Goal: Complete application form

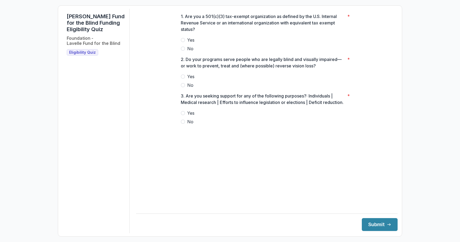
drag, startPoint x: 183, startPoint y: 41, endPoint x: 197, endPoint y: 44, distance: 14.0
click at [184, 41] on label "Yes" at bounding box center [267, 40] width 172 height 6
click at [186, 80] on label "Yes" at bounding box center [267, 76] width 172 height 6
drag, startPoint x: 185, startPoint y: 131, endPoint x: 192, endPoint y: 133, distance: 7.1
click at [185, 125] on label "No" at bounding box center [267, 122] width 172 height 6
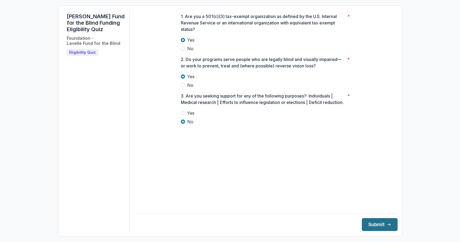
click at [376, 225] on button "Submit" at bounding box center [380, 224] width 36 height 13
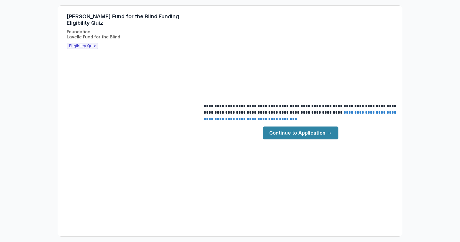
click at [302, 132] on link "Continue to Application" at bounding box center [301, 133] width 76 height 13
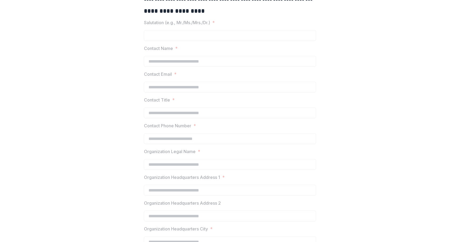
scroll to position [9, 0]
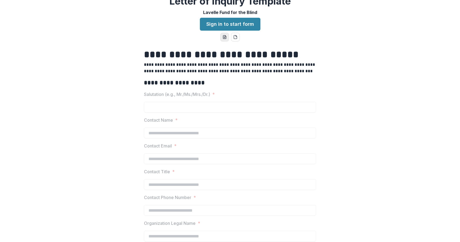
click at [224, 38] on icon "word-download" at bounding box center [225, 37] width 4 height 4
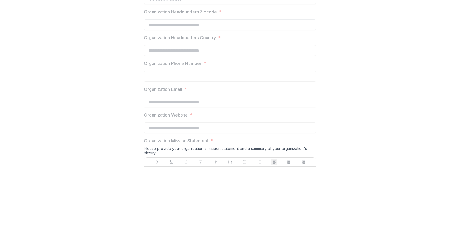
scroll to position [383, 0]
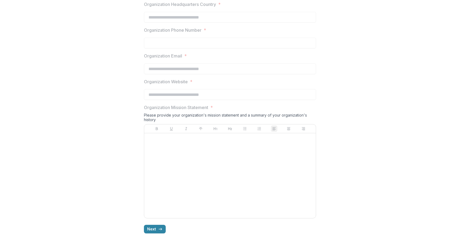
click at [196, 165] on div at bounding box center [229, 176] width 167 height 81
click at [161, 230] on icon "button" at bounding box center [160, 229] width 4 height 4
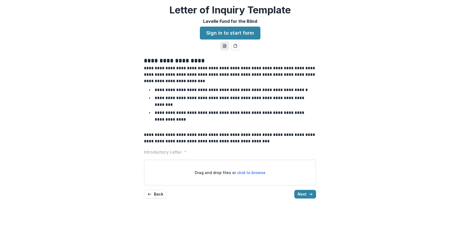
scroll to position [0, 0]
click at [303, 190] on button "Next" at bounding box center [305, 194] width 22 height 9
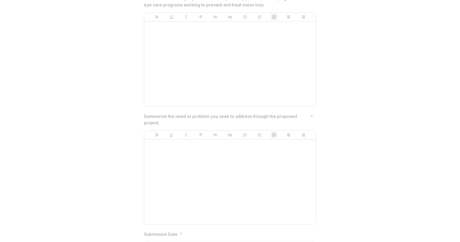
scroll to position [274, 0]
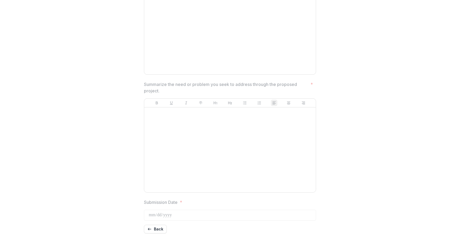
click at [186, 182] on div at bounding box center [229, 150] width 167 height 81
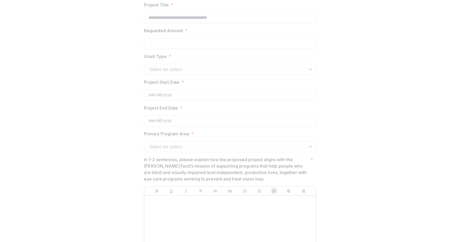
scroll to position [0, 0]
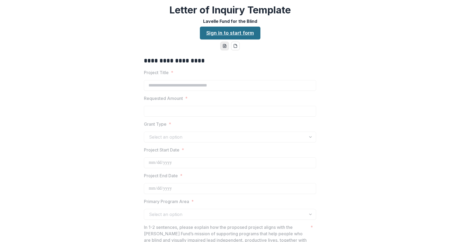
click at [228, 31] on link "Sign in to start form" at bounding box center [230, 33] width 61 height 13
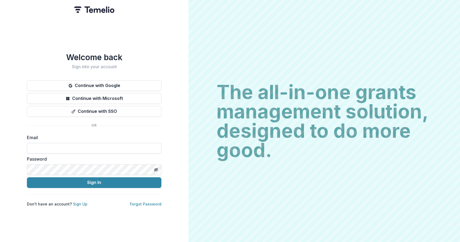
click at [60, 146] on input at bounding box center [94, 148] width 135 height 11
type input "**********"
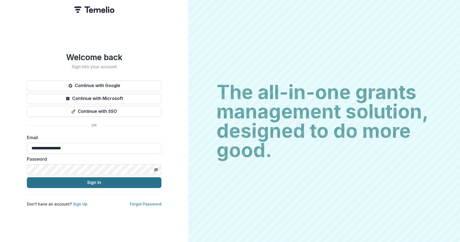
click at [37, 182] on button "Sign In" at bounding box center [94, 183] width 135 height 11
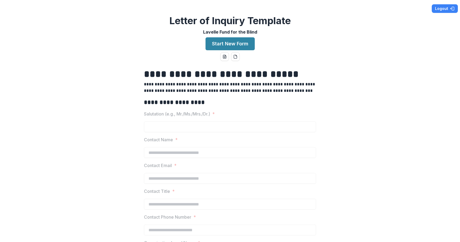
click at [228, 45] on button "Start New Form" at bounding box center [230, 43] width 49 height 13
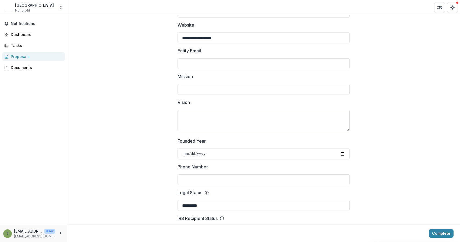
scroll to position [90, 0]
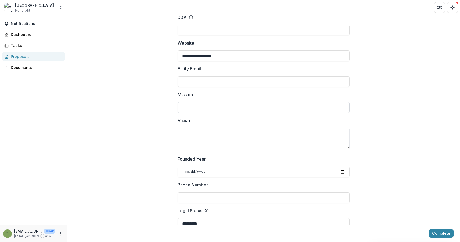
click at [202, 104] on input "Mission" at bounding box center [264, 107] width 172 height 11
click at [207, 137] on textarea "Vision" at bounding box center [264, 139] width 172 height 22
click at [204, 82] on input "Entity Email" at bounding box center [264, 81] width 172 height 11
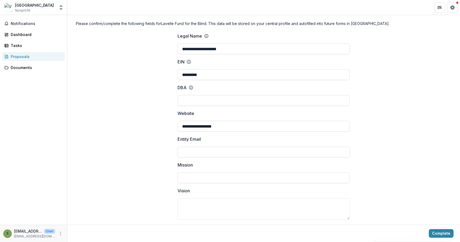
scroll to position [0, 0]
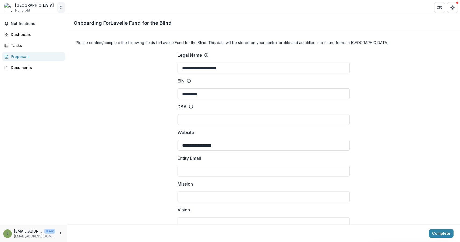
click at [59, 9] on icon "Open entity switcher" at bounding box center [60, 7] width 5 height 5
click at [49, 32] on link "Settings" at bounding box center [33, 29] width 65 height 9
